Goal: Transaction & Acquisition: Purchase product/service

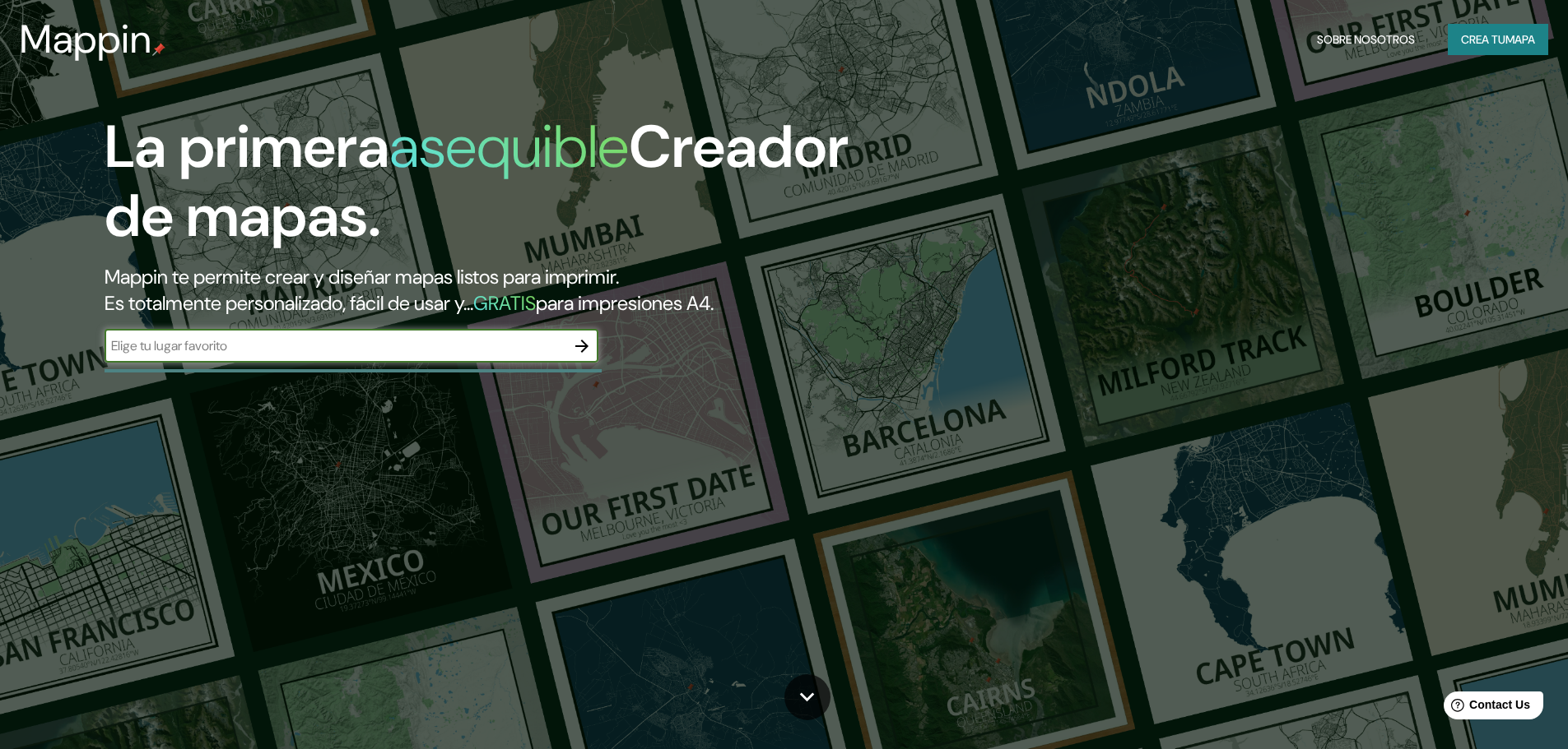
click at [270, 350] on input "text" at bounding box center [334, 345] width 461 height 19
click at [350, 350] on input "text" at bounding box center [334, 345] width 461 height 19
type input "villarica"
click at [588, 344] on icon "button" at bounding box center [582, 346] width 20 height 20
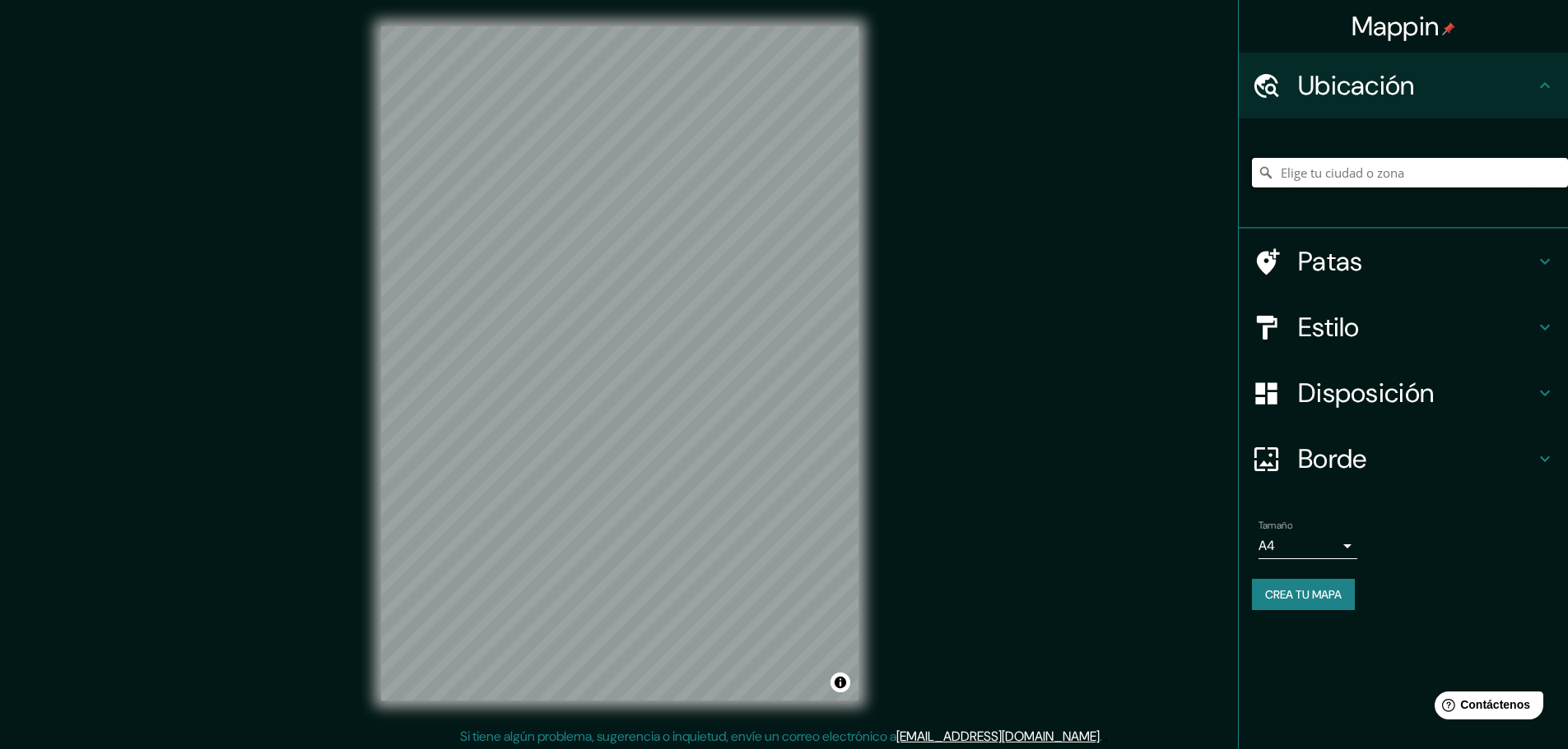
click at [1322, 170] on input "Elige tu ciudad o zona" at bounding box center [1410, 173] width 316 height 29
click at [1352, 174] on input "Elige tu ciudad o zona" at bounding box center [1410, 173] width 316 height 29
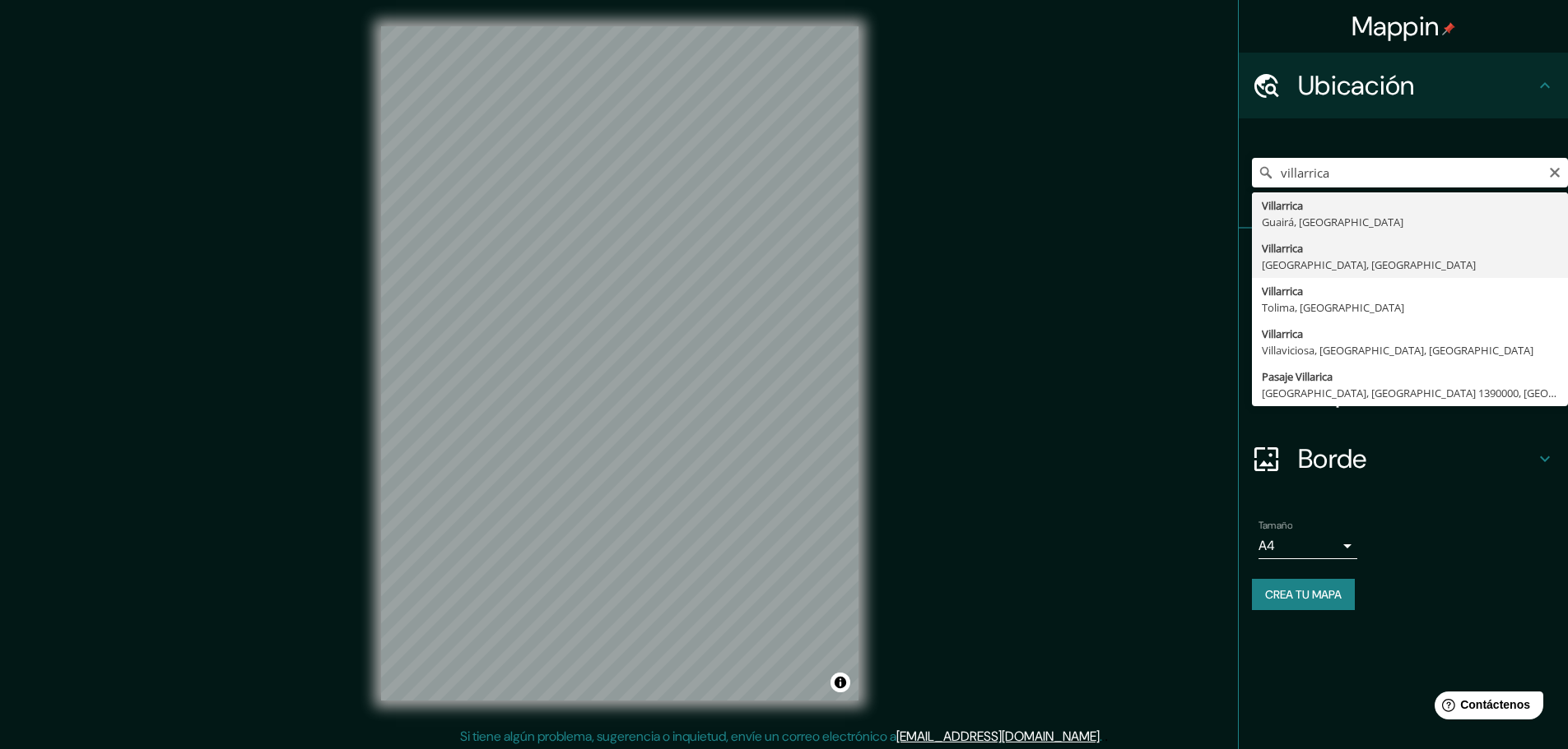
type input "[GEOGRAPHIC_DATA], [GEOGRAPHIC_DATA], [GEOGRAPHIC_DATA]"
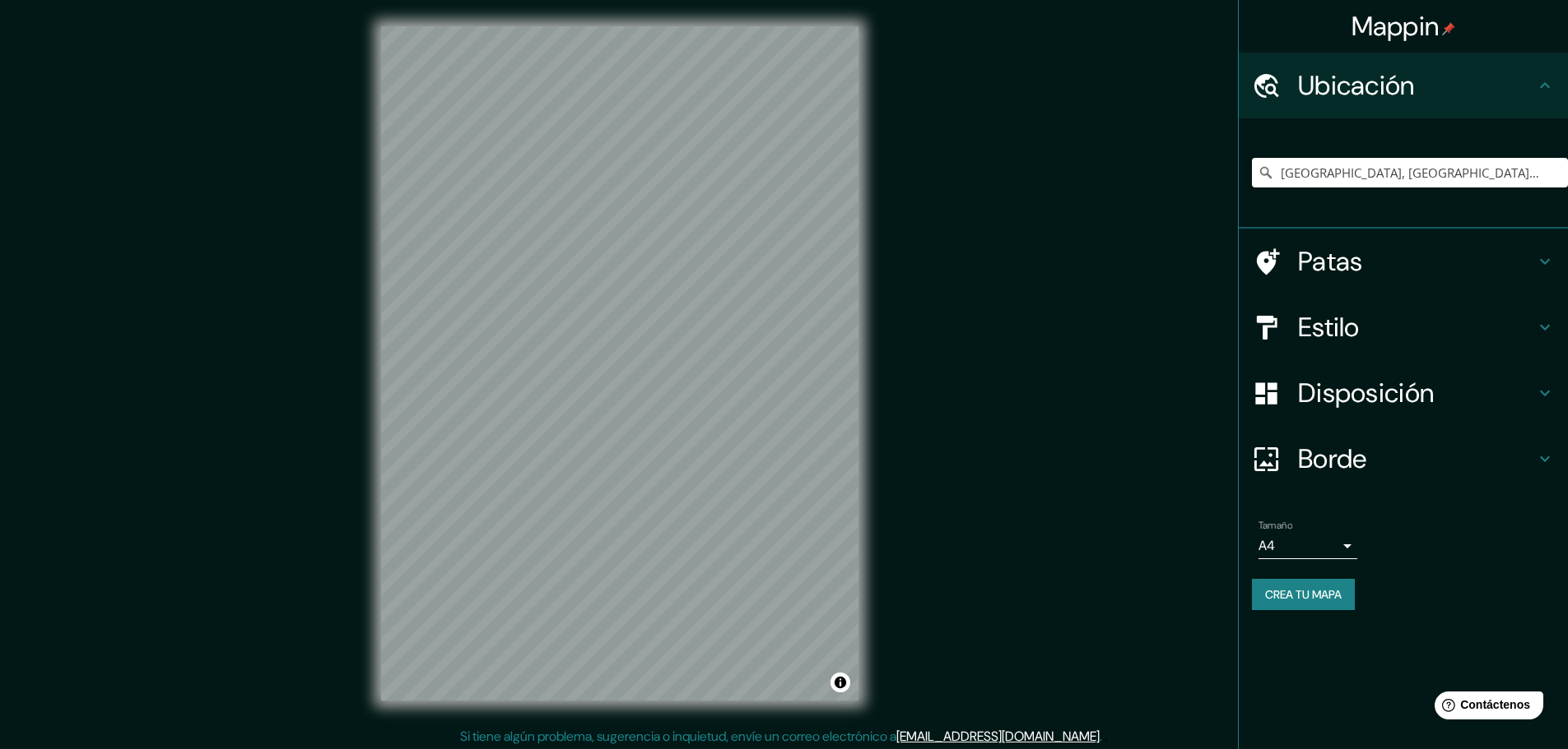
click at [1337, 319] on font "Estilo" at bounding box center [1329, 328] width 62 height 35
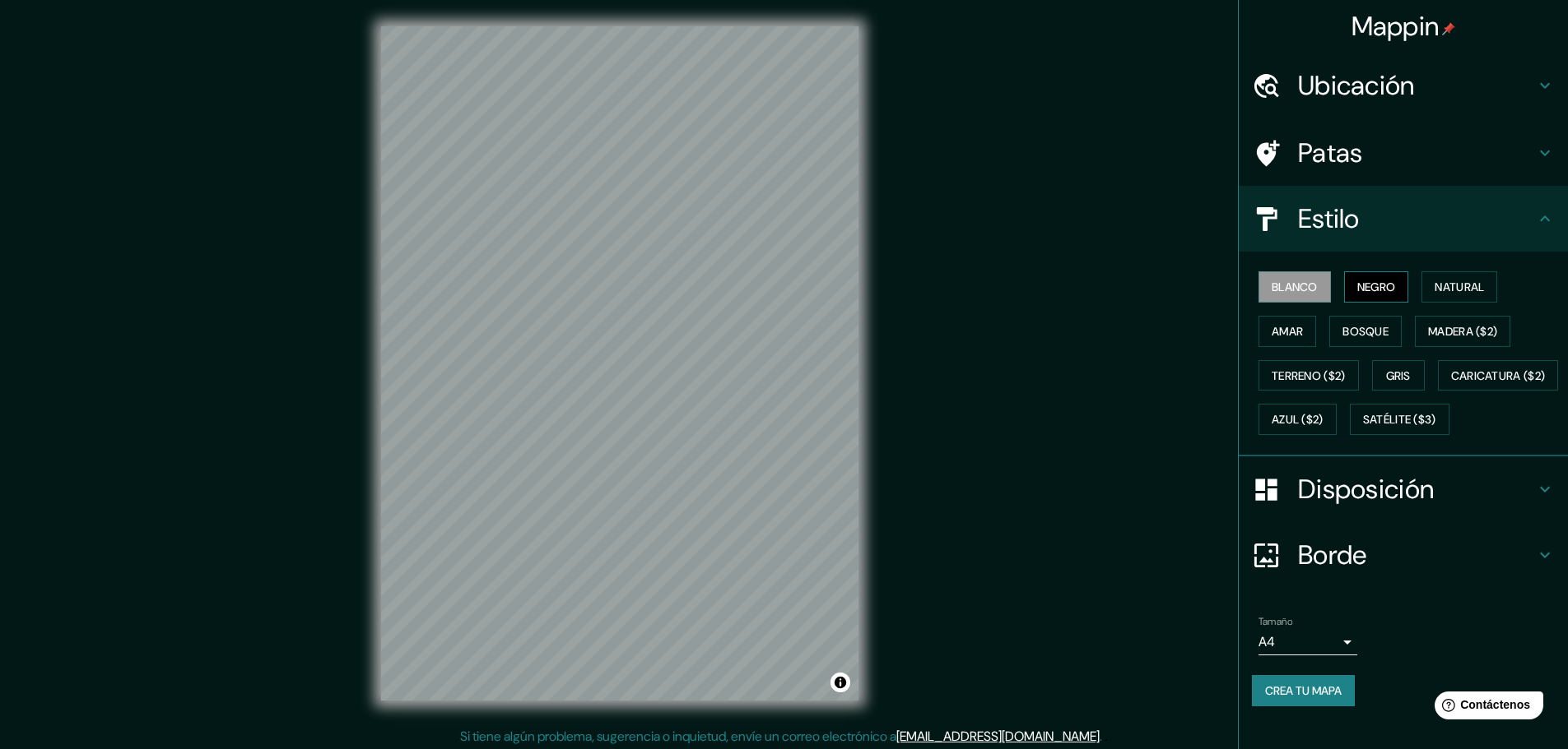
click at [1370, 286] on font "Negro" at bounding box center [1376, 287] width 38 height 15
click at [1271, 284] on font "Blanco" at bounding box center [1294, 287] width 46 height 15
click at [1282, 332] on font "Amar" at bounding box center [1287, 332] width 31 height 15
click at [1399, 327] on div "Blanco Negro Natural Amar Bosque Madera ($2) Terreno ($2) Gris Caricatura ($2) …" at bounding box center [1410, 353] width 316 height 177
click at [1342, 321] on font "Bosque" at bounding box center [1365, 331] width 46 height 21
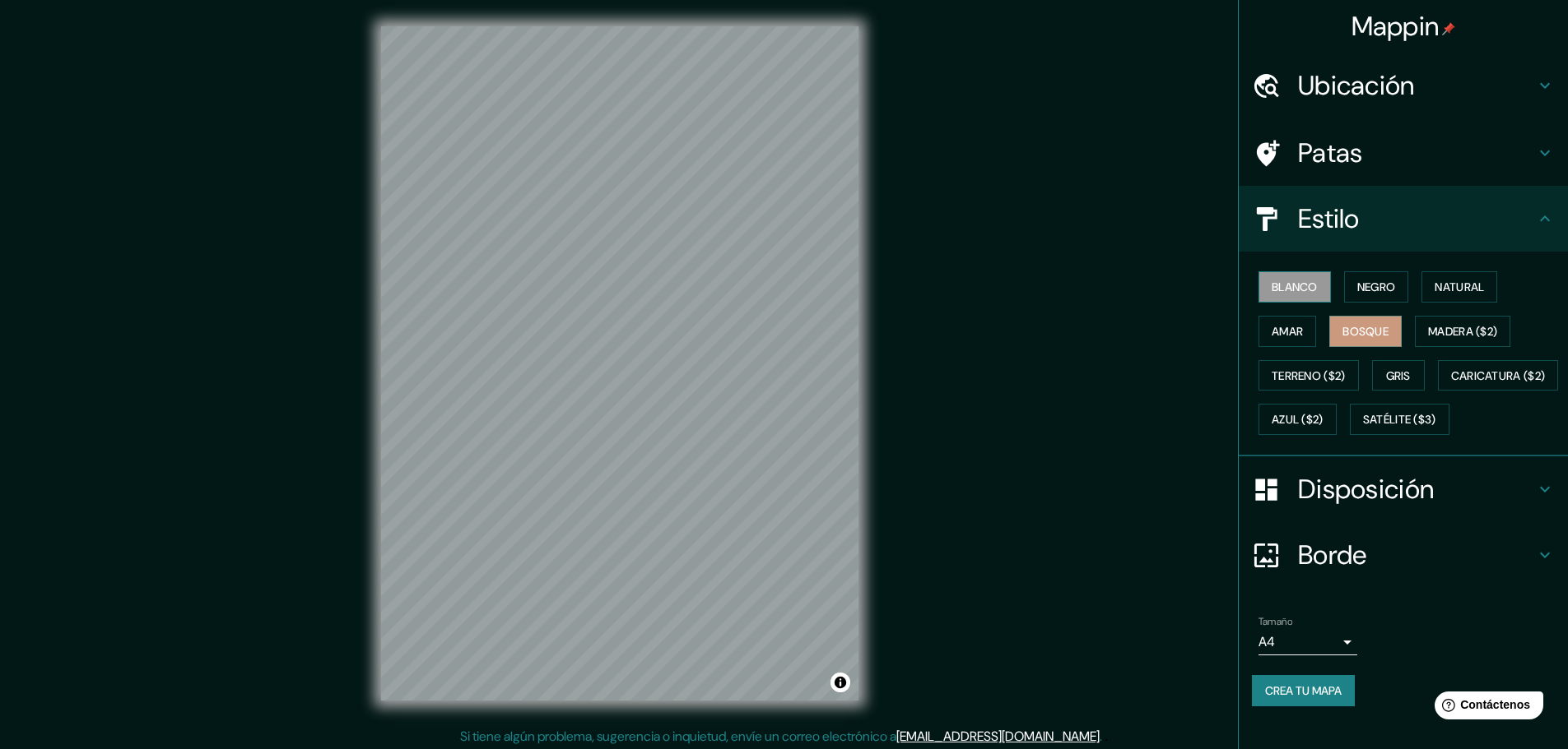
click at [1293, 290] on font "Blanco" at bounding box center [1294, 287] width 46 height 15
click at [1361, 282] on font "Negro" at bounding box center [1376, 287] width 38 height 15
click at [1279, 285] on font "Blanco" at bounding box center [1294, 287] width 46 height 15
click at [1436, 280] on font "Natural" at bounding box center [1459, 287] width 49 height 15
click at [1277, 294] on font "Blanco" at bounding box center [1294, 287] width 46 height 15
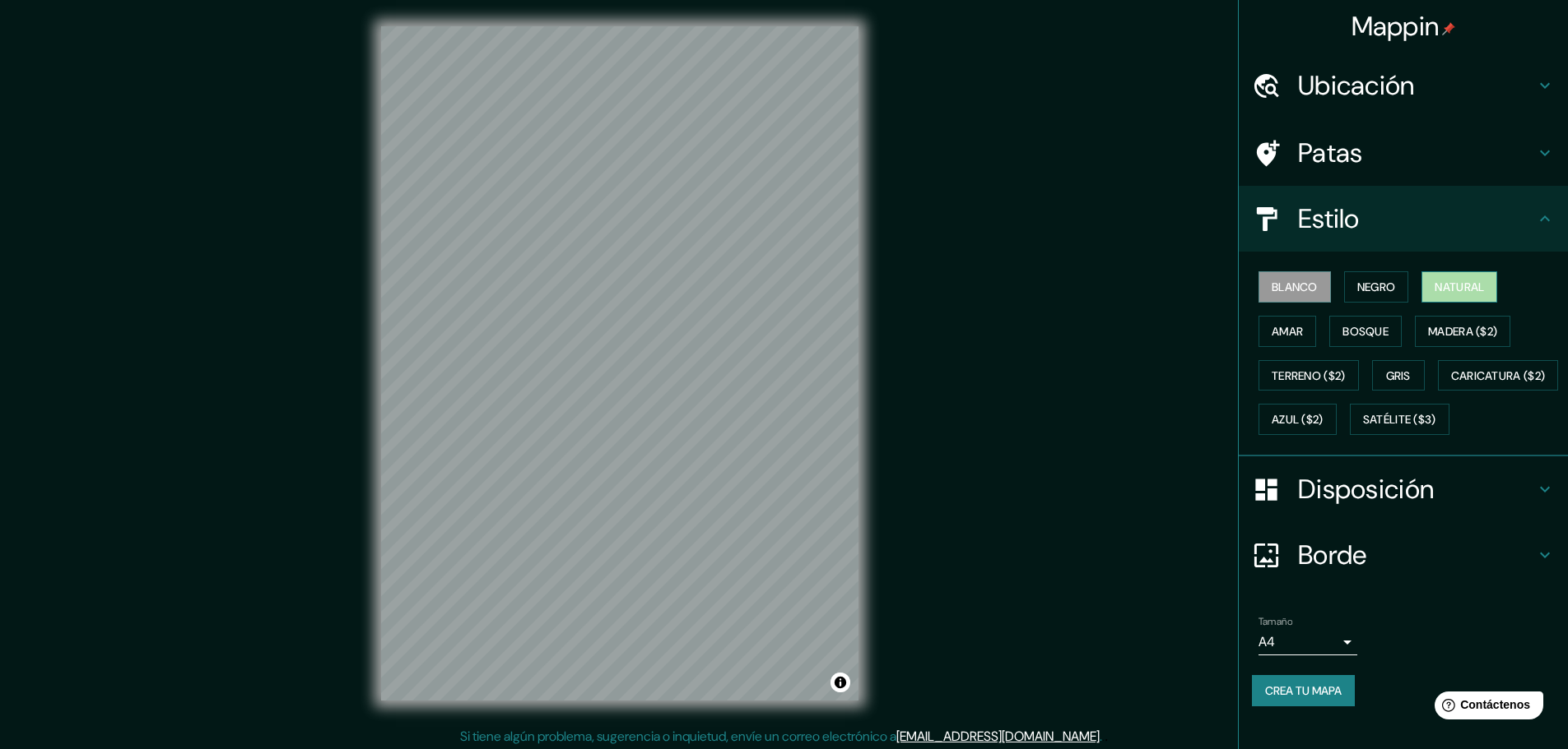
click at [1436, 284] on font "Natural" at bounding box center [1459, 287] width 49 height 15
click at [1451, 384] on font "Caricatura ($2)" at bounding box center [1499, 375] width 95 height 15
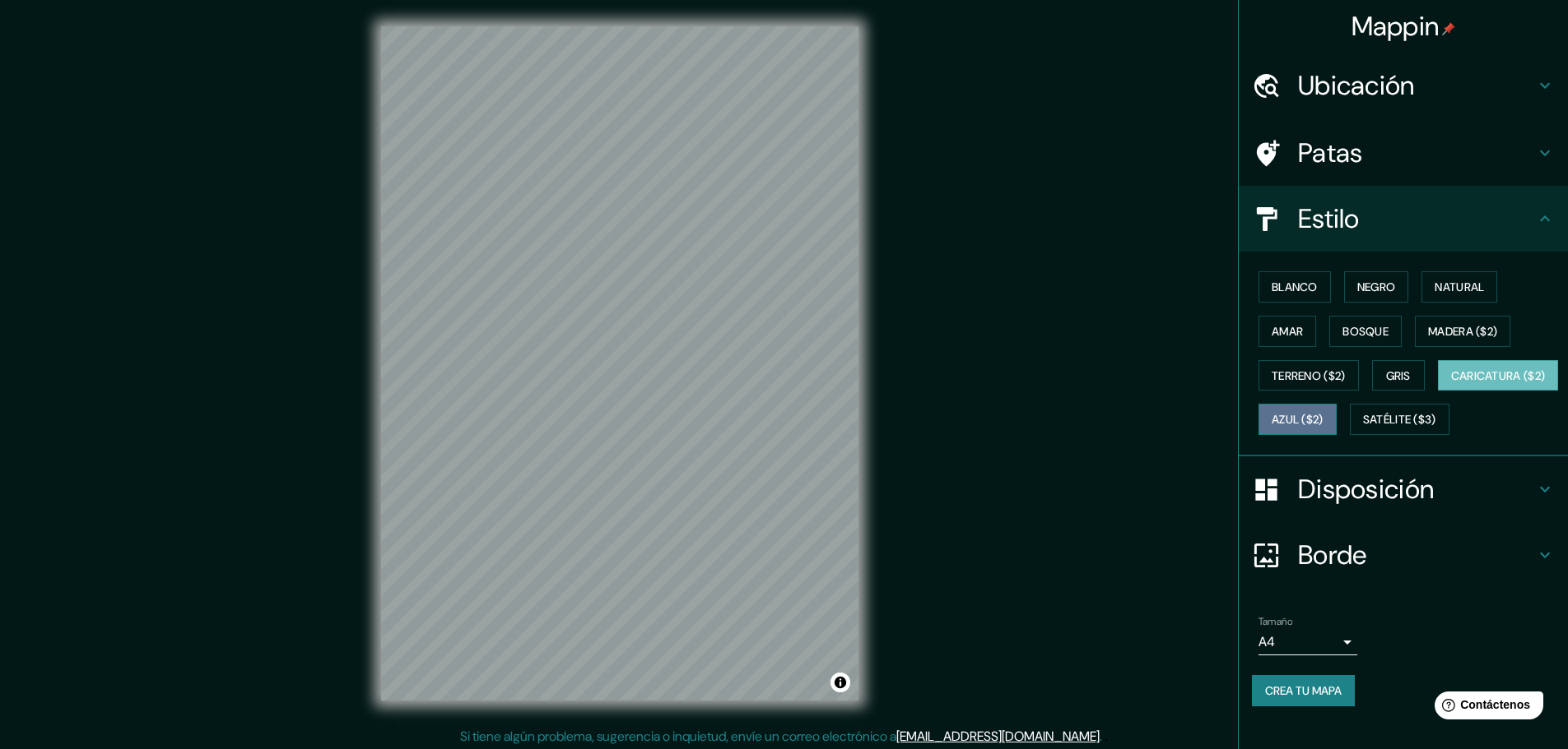
click at [1323, 423] on font "Azul ($2)" at bounding box center [1297, 420] width 52 height 15
click at [1350, 435] on button "Satélite ($3)" at bounding box center [1399, 419] width 100 height 31
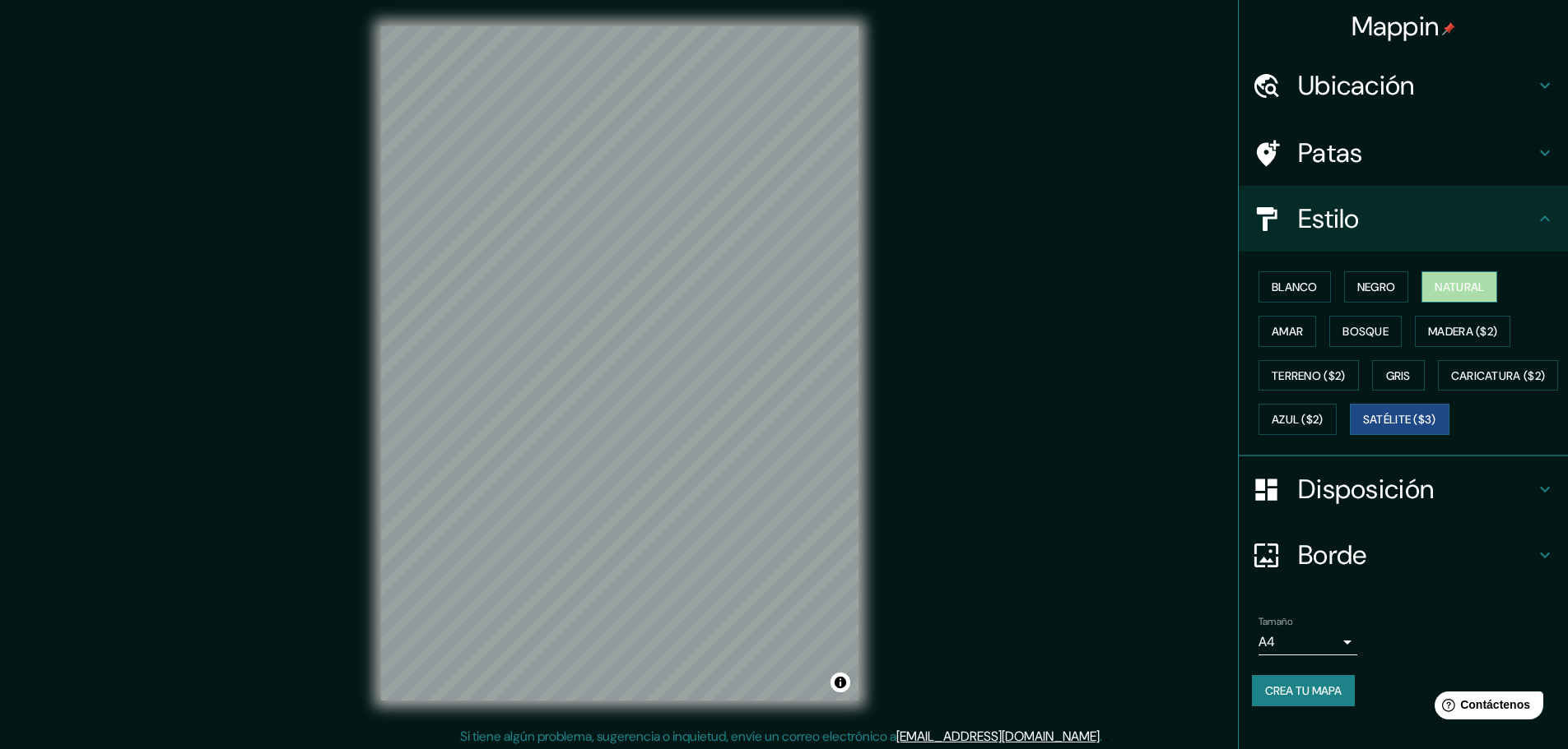
click at [1459, 279] on font "Natural" at bounding box center [1459, 287] width 49 height 21
click at [1362, 427] on font "Satélite ($3)" at bounding box center [1399, 420] width 73 height 15
click at [1436, 282] on font "Natural" at bounding box center [1459, 287] width 49 height 15
click at [1362, 427] on font "Satélite ($3)" at bounding box center [1399, 420] width 73 height 15
click at [1435, 283] on font "Natural" at bounding box center [1459, 287] width 49 height 15
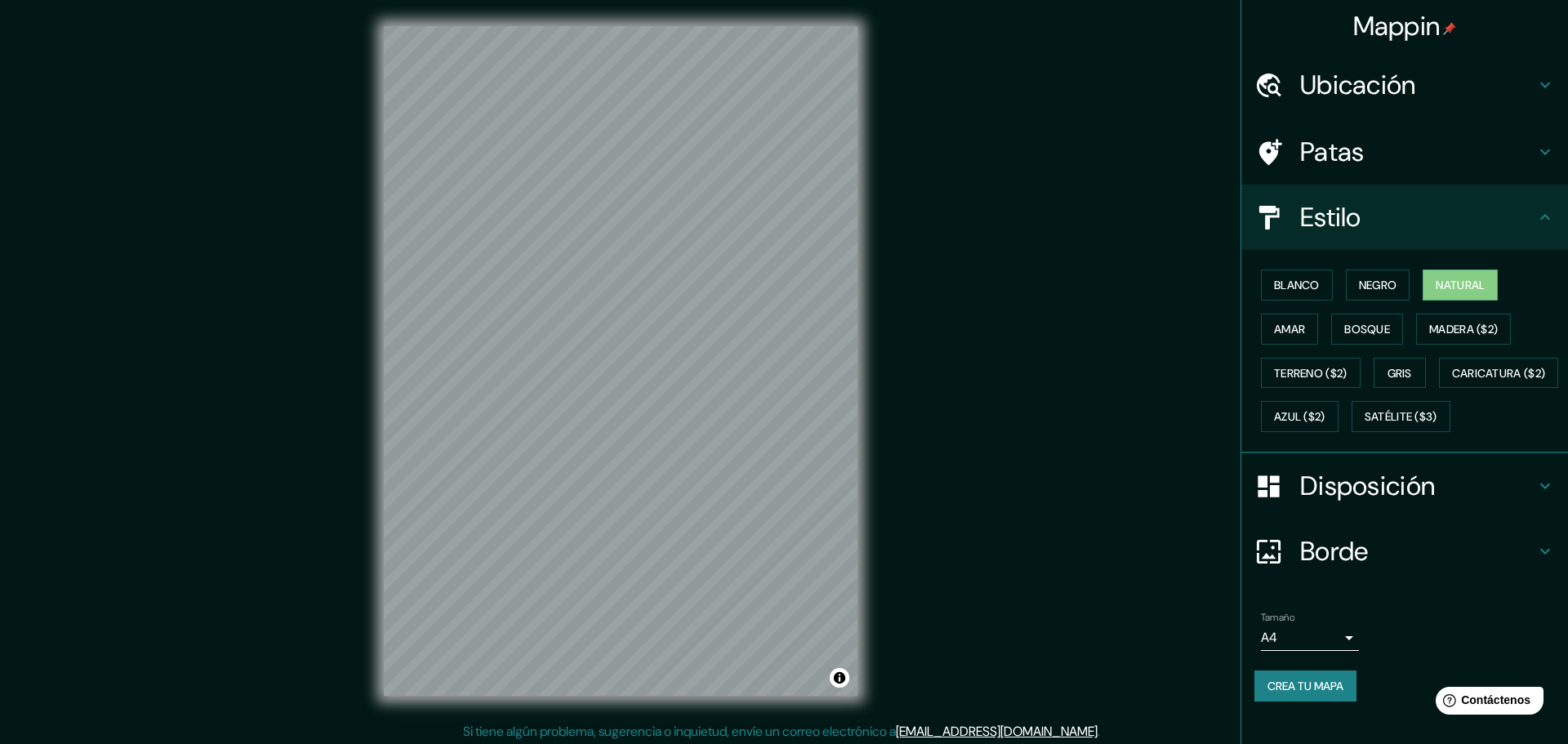
click at [1318, 683] on body "Mappin Ubicación Villarrica, [GEOGRAPHIC_DATA], [GEOGRAPHIC_DATA] Patas Estilo …" at bounding box center [784, 372] width 1568 height 744
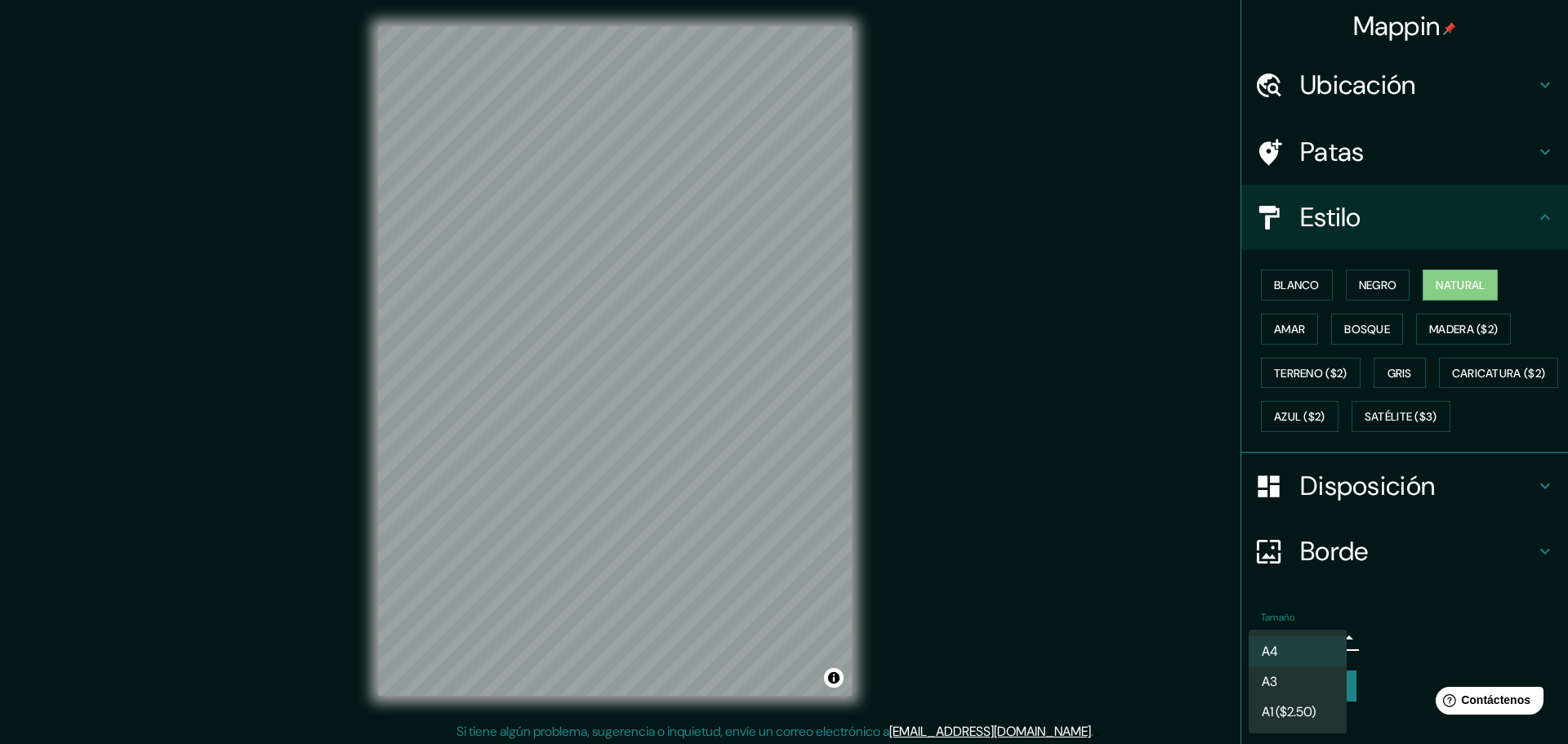
click at [1381, 670] on div at bounding box center [784, 372] width 1568 height 744
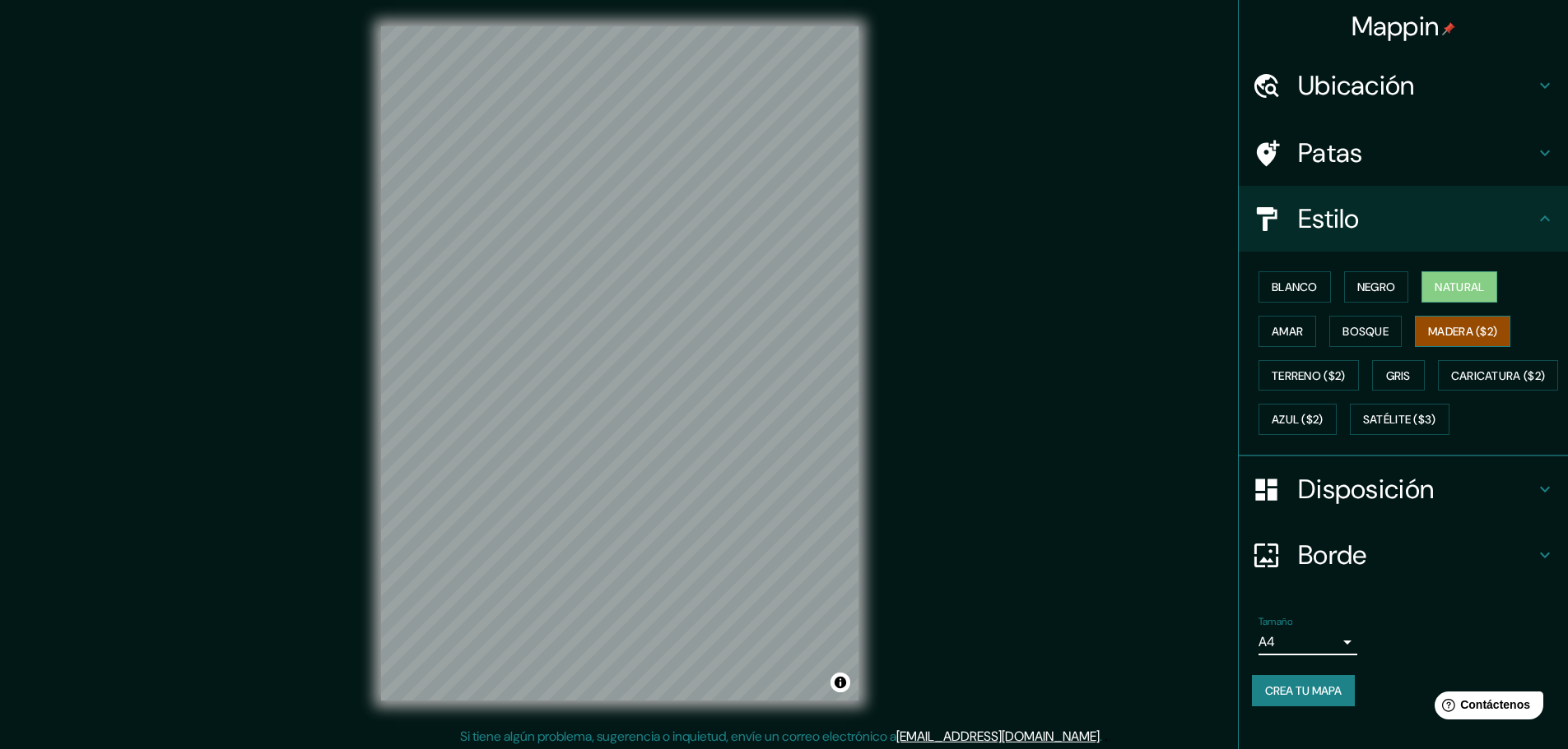
click at [1433, 341] on font "Madera ($2)" at bounding box center [1463, 331] width 69 height 21
click at [1360, 328] on font "Bosque" at bounding box center [1365, 332] width 46 height 15
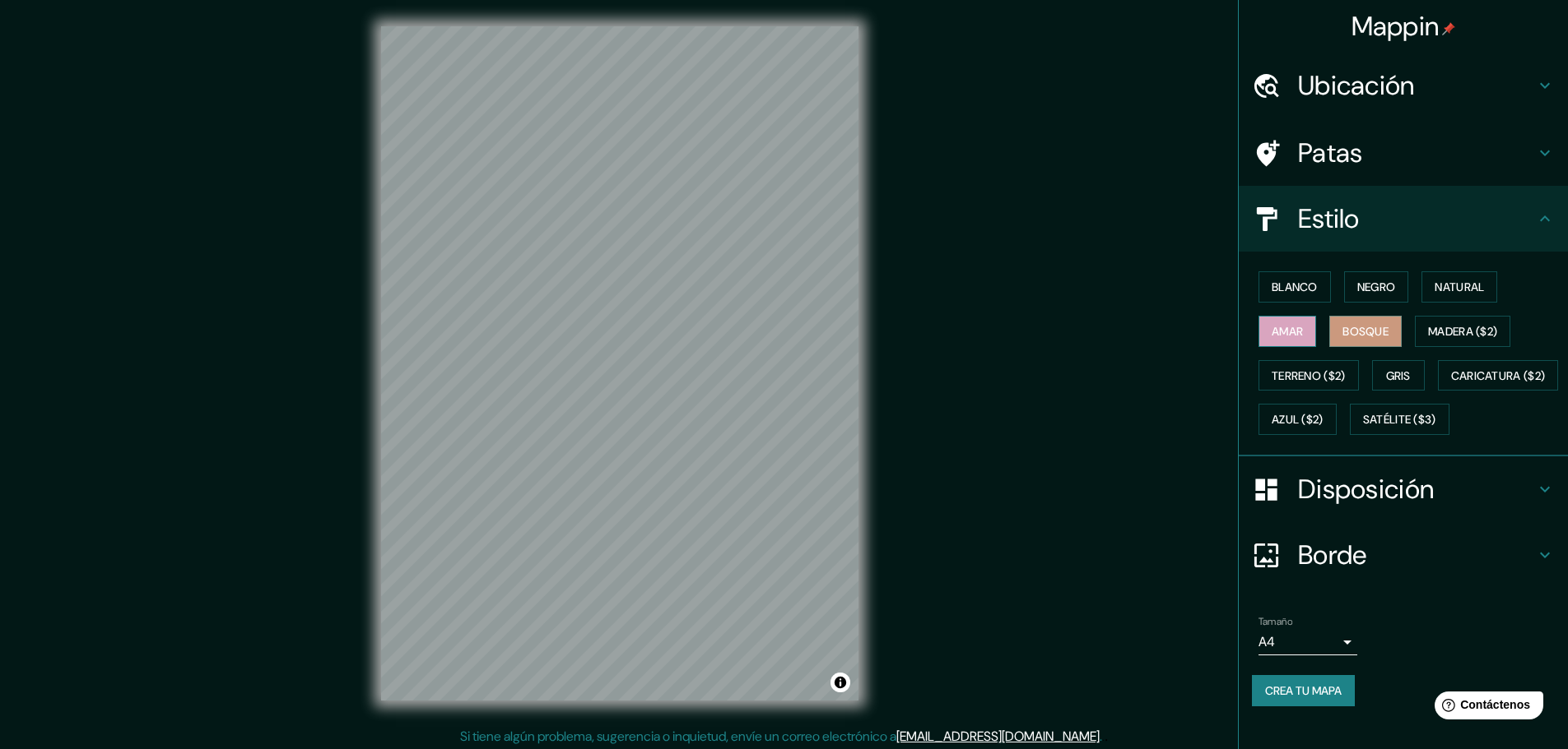
click at [1293, 330] on button "Amar" at bounding box center [1287, 332] width 58 height 31
click at [1318, 376] on font "Terreno ($2)" at bounding box center [1308, 375] width 74 height 15
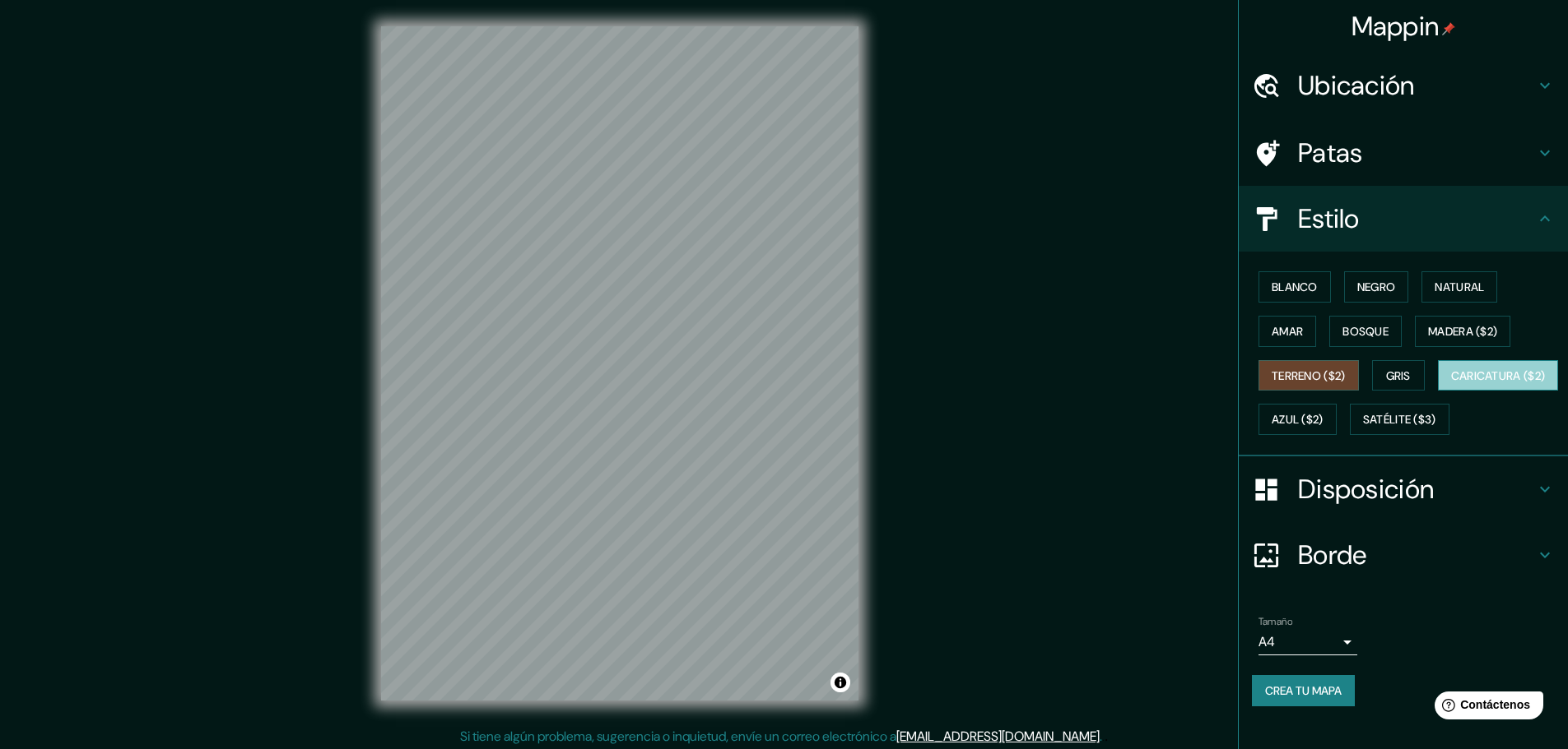
click at [1451, 384] on font "Caricatura ($2)" at bounding box center [1499, 375] width 95 height 15
click at [1457, 339] on font "Madera ($2)" at bounding box center [1463, 331] width 69 height 21
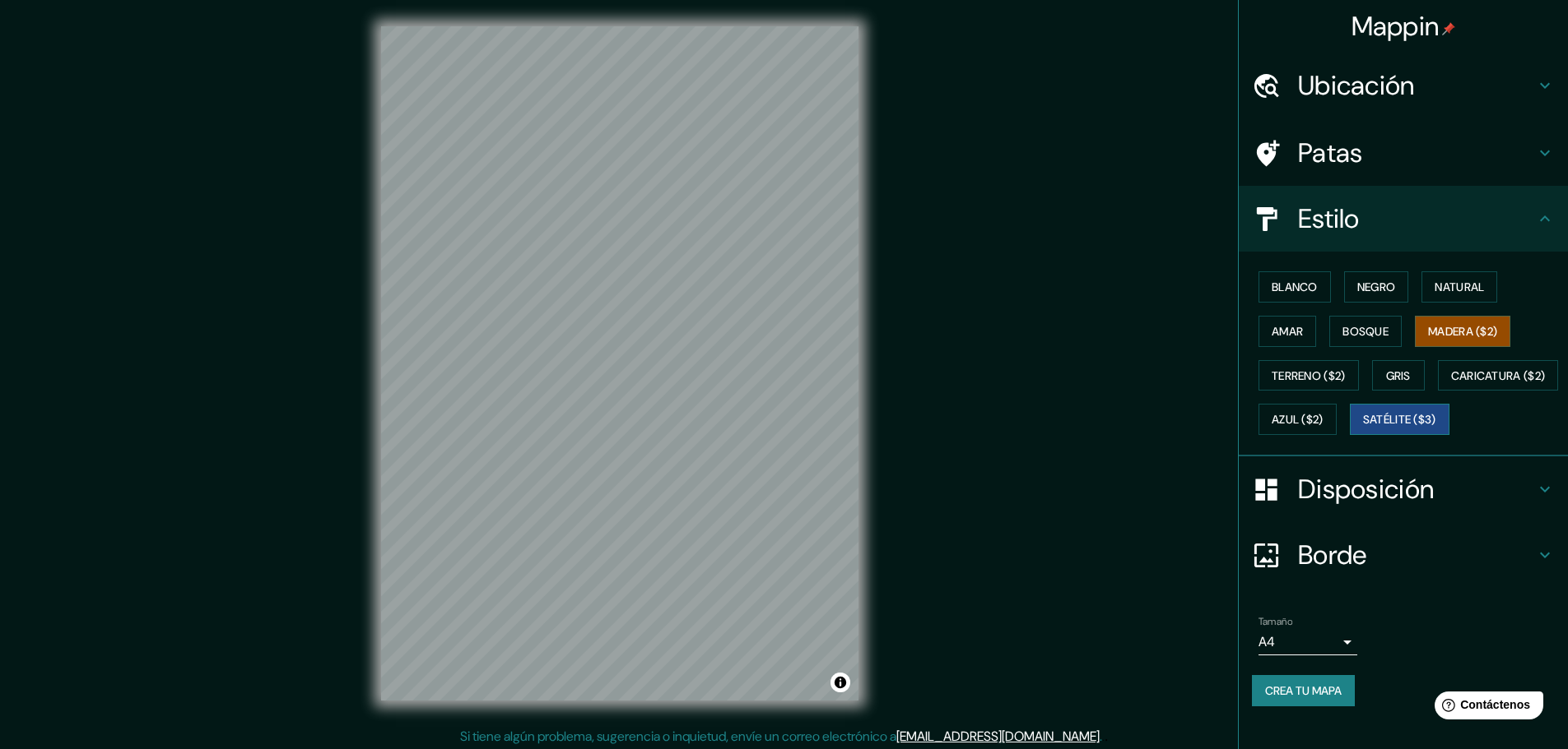
click at [1362, 427] on font "Satélite ($3)" at bounding box center [1399, 420] width 73 height 15
click at [1451, 384] on font "Caricatura ($2)" at bounding box center [1499, 375] width 95 height 15
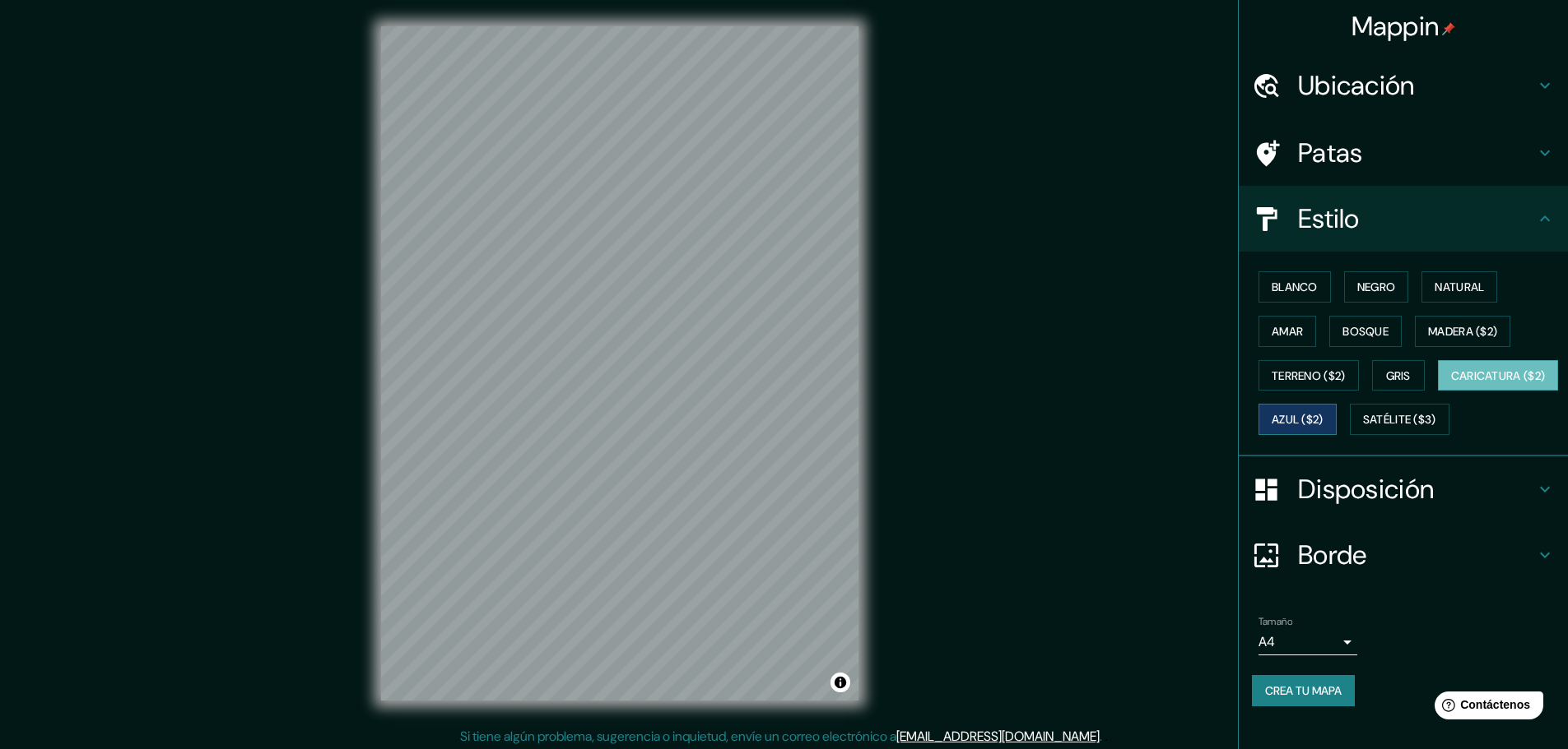
click at [1323, 423] on font "Azul ($2)" at bounding box center [1297, 420] width 52 height 15
click at [1444, 334] on font "Madera ($2)" at bounding box center [1463, 332] width 69 height 15
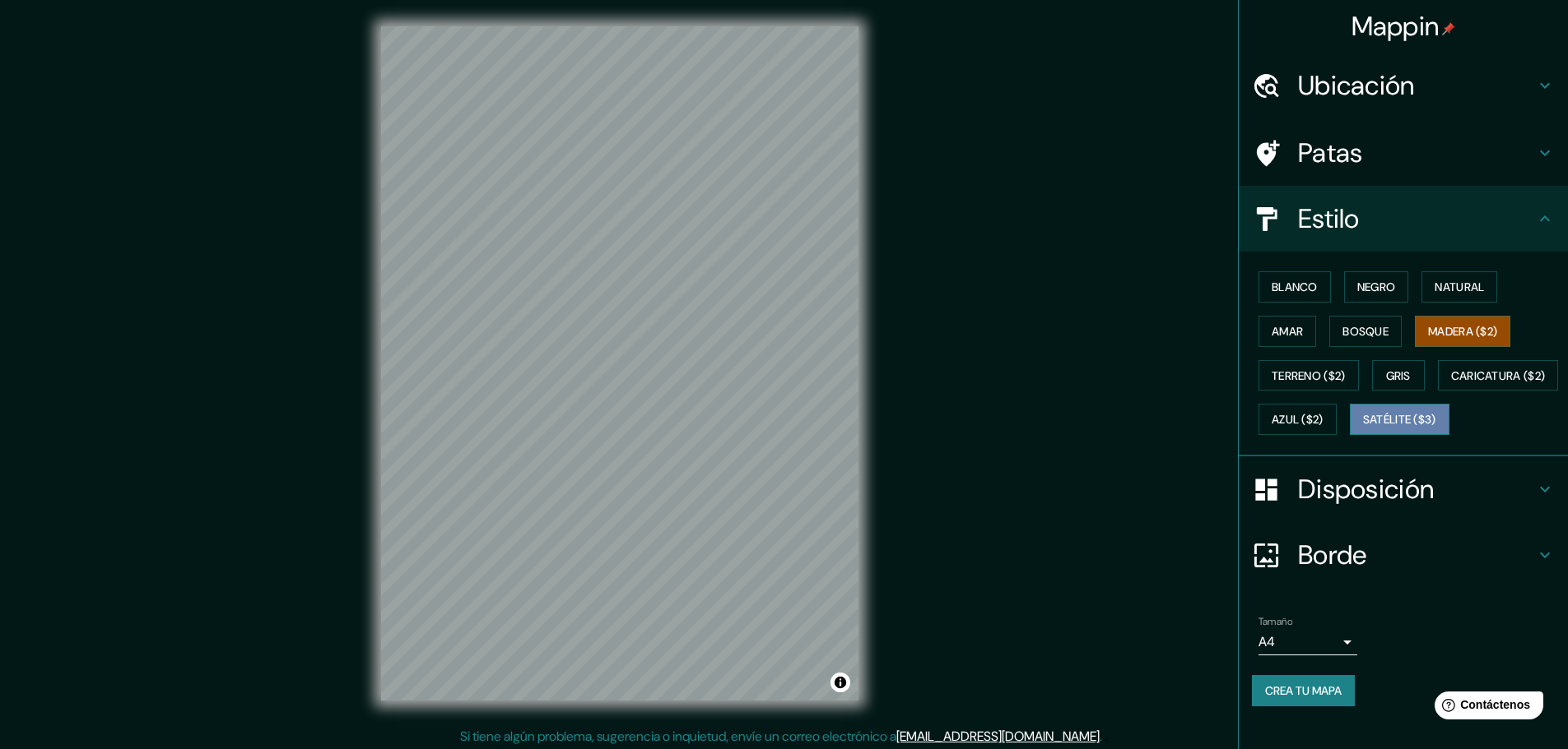
click at [1362, 427] on font "Satélite ($3)" at bounding box center [1399, 420] width 73 height 15
click at [1457, 283] on font "Natural" at bounding box center [1459, 287] width 49 height 15
click at [1428, 331] on font "Madera ($2)" at bounding box center [1463, 332] width 69 height 15
